Goal: Information Seeking & Learning: Learn about a topic

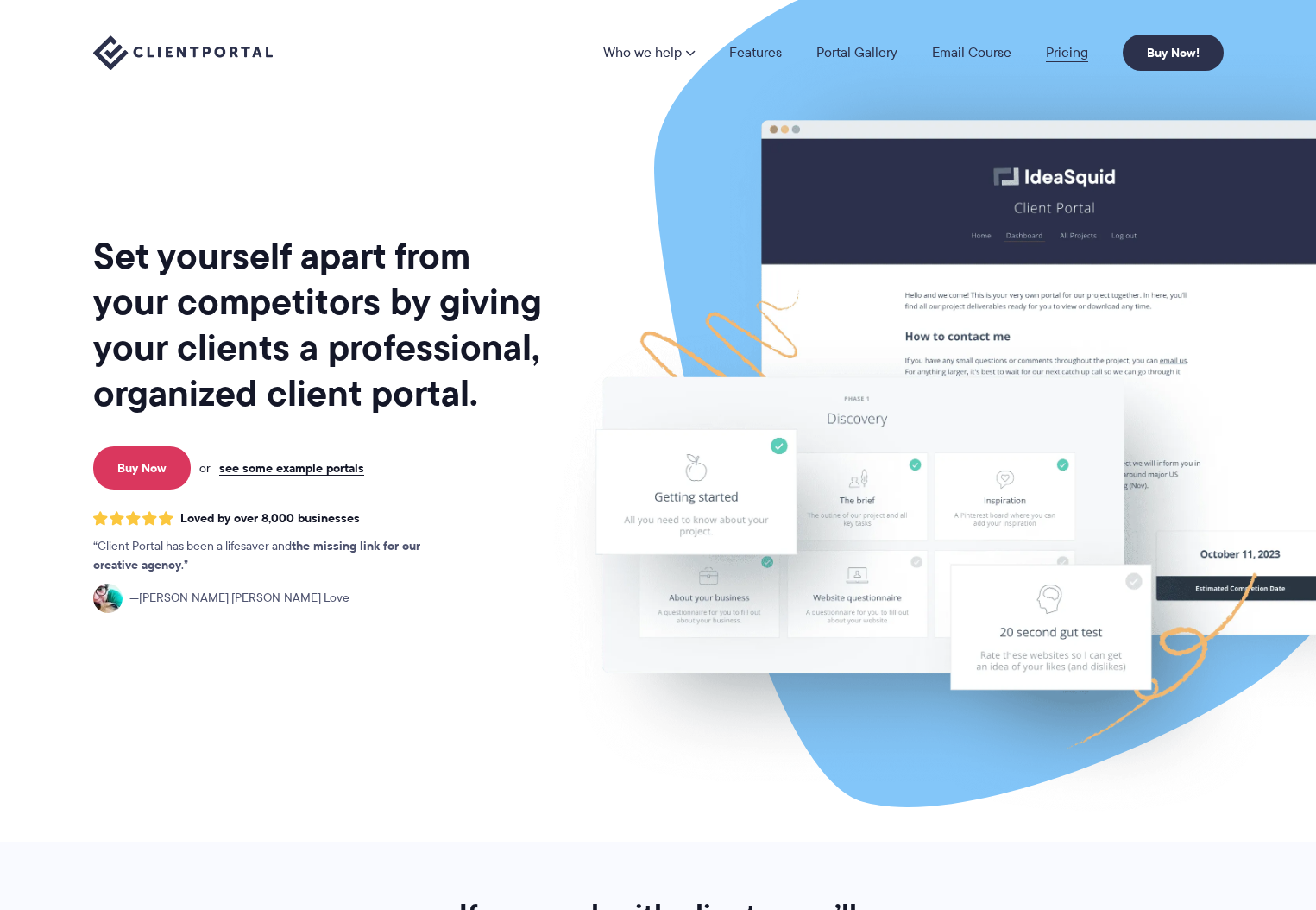
click at [1055, 55] on link "Pricing" at bounding box center [1067, 52] width 42 height 14
click at [772, 49] on link "Features" at bounding box center [756, 52] width 53 height 14
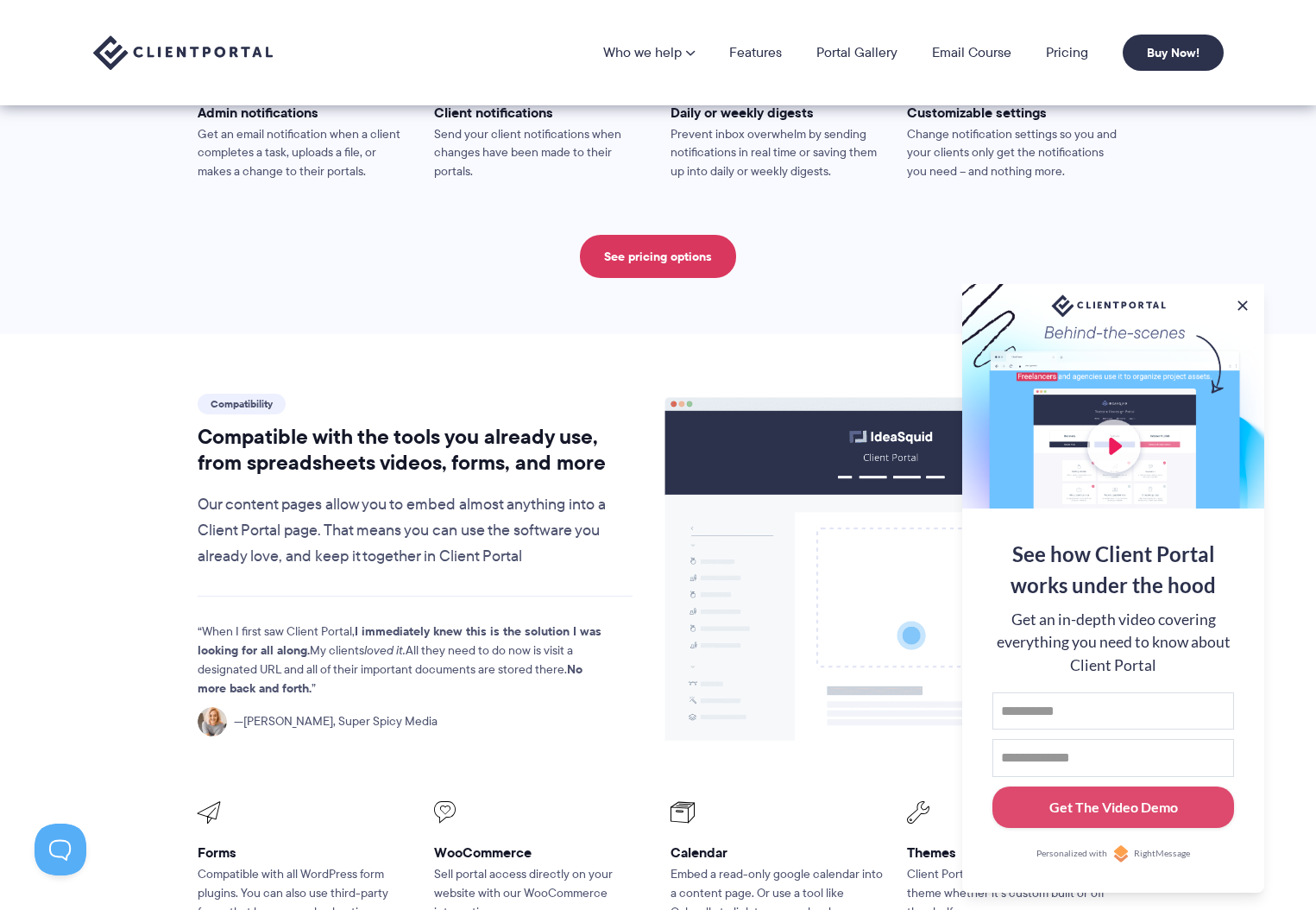
scroll to position [1368, 0]
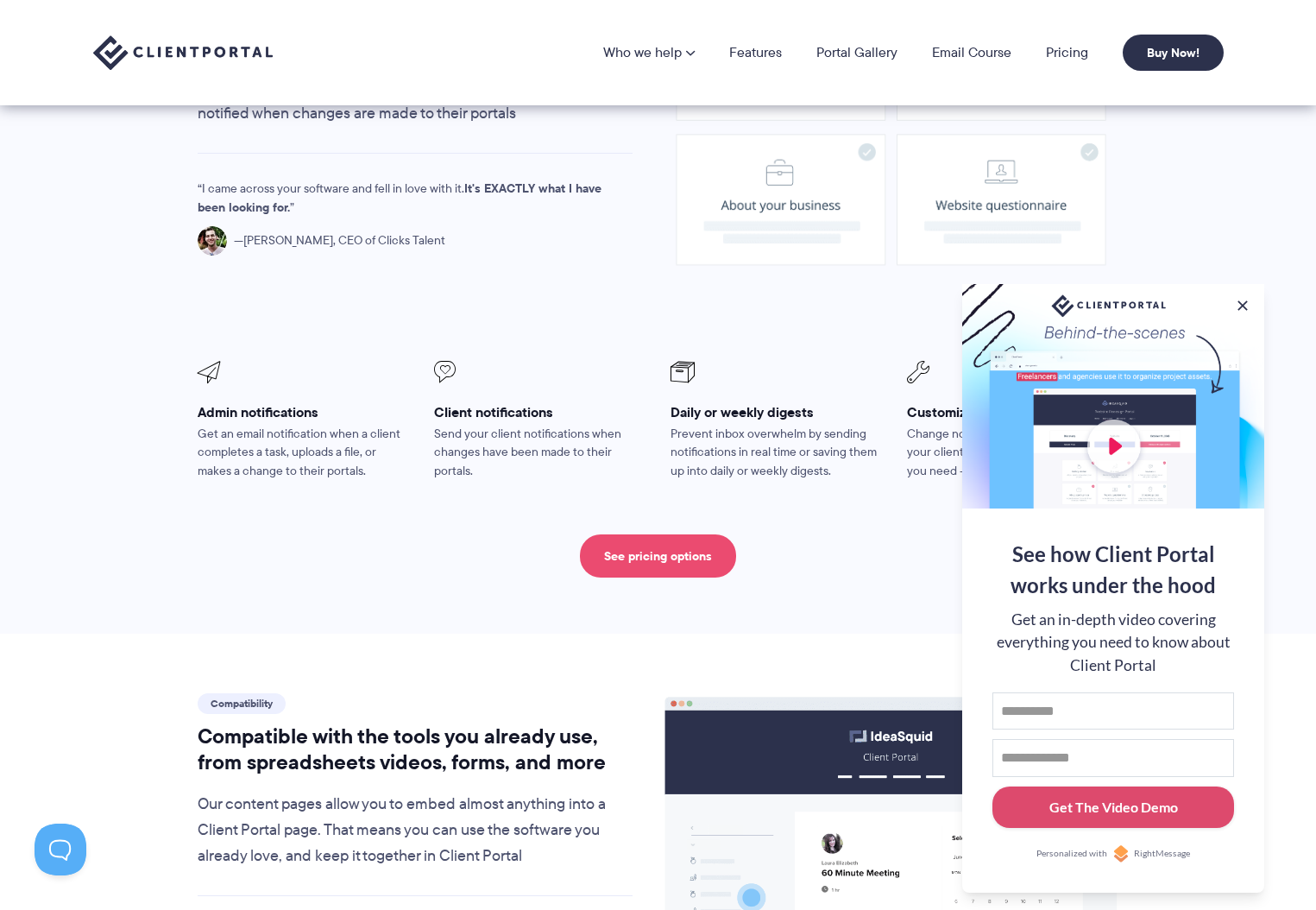
click at [665, 534] on link "See pricing options" at bounding box center [658, 555] width 156 height 43
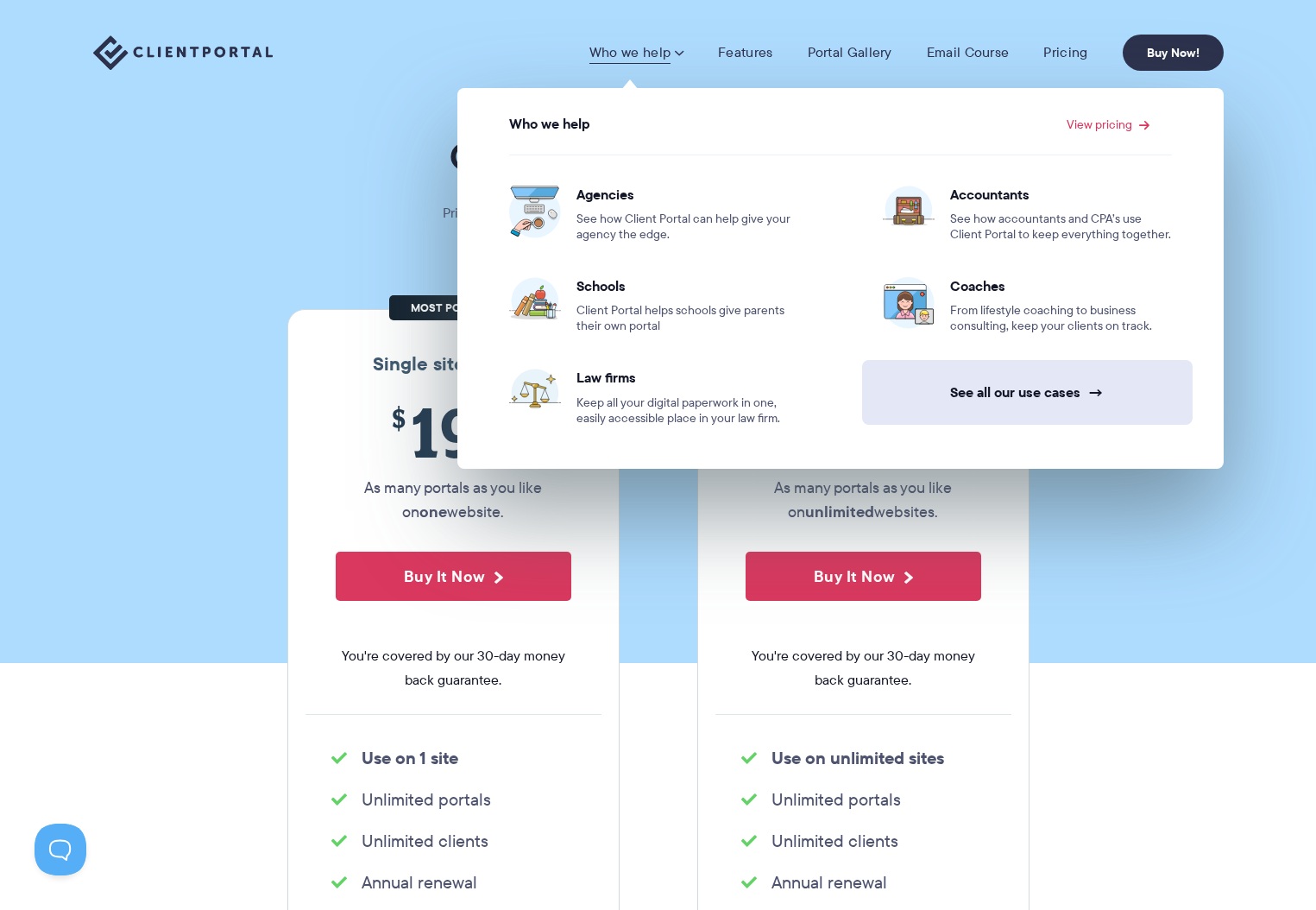
click at [1029, 400] on link "See all our use cases →" at bounding box center [1028, 392] width 330 height 65
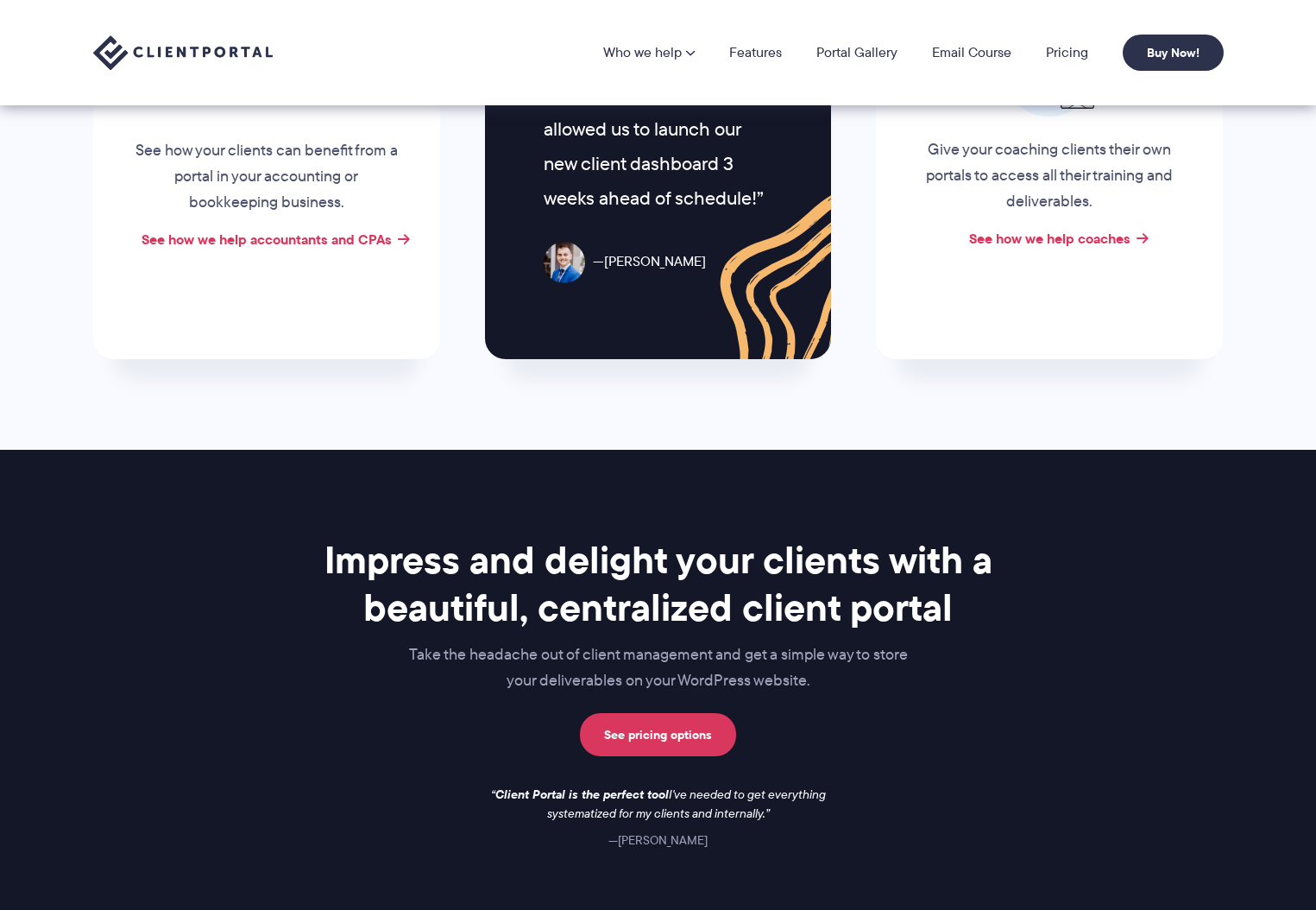
scroll to position [416, 0]
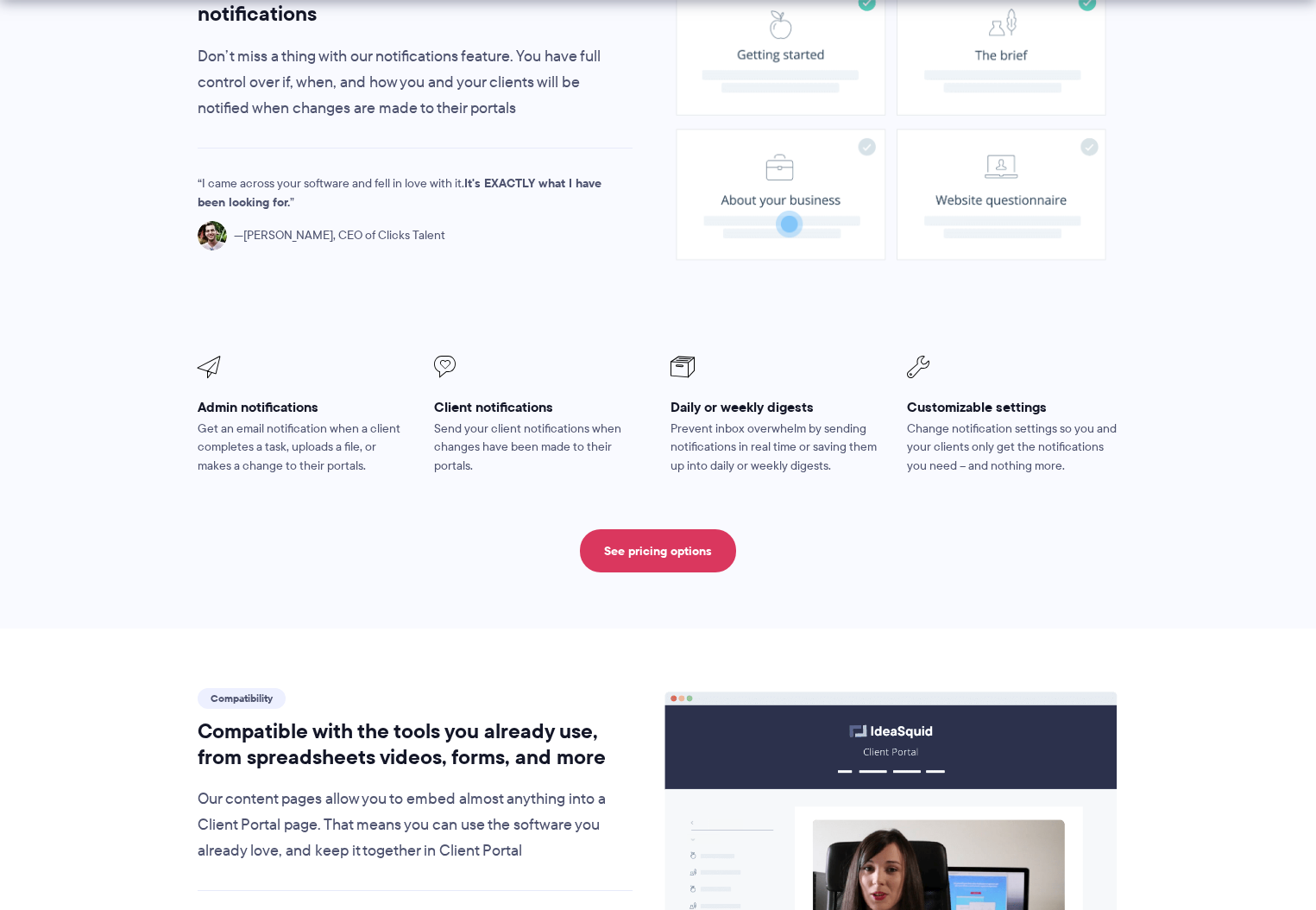
scroll to position [1368, 0]
